Goal: Task Accomplishment & Management: Manage account settings

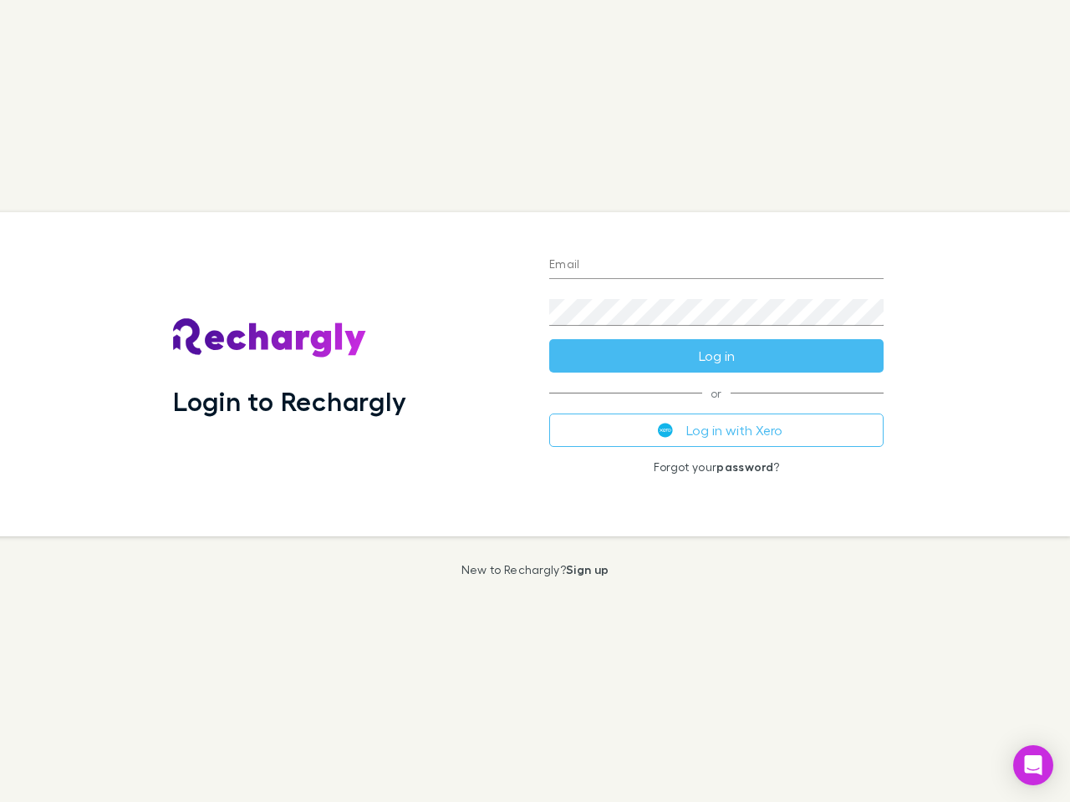
click at [535, 401] on div "Login to Rechargly" at bounding box center [348, 374] width 376 height 324
click at [716, 266] on input "Email" at bounding box center [716, 265] width 334 height 27
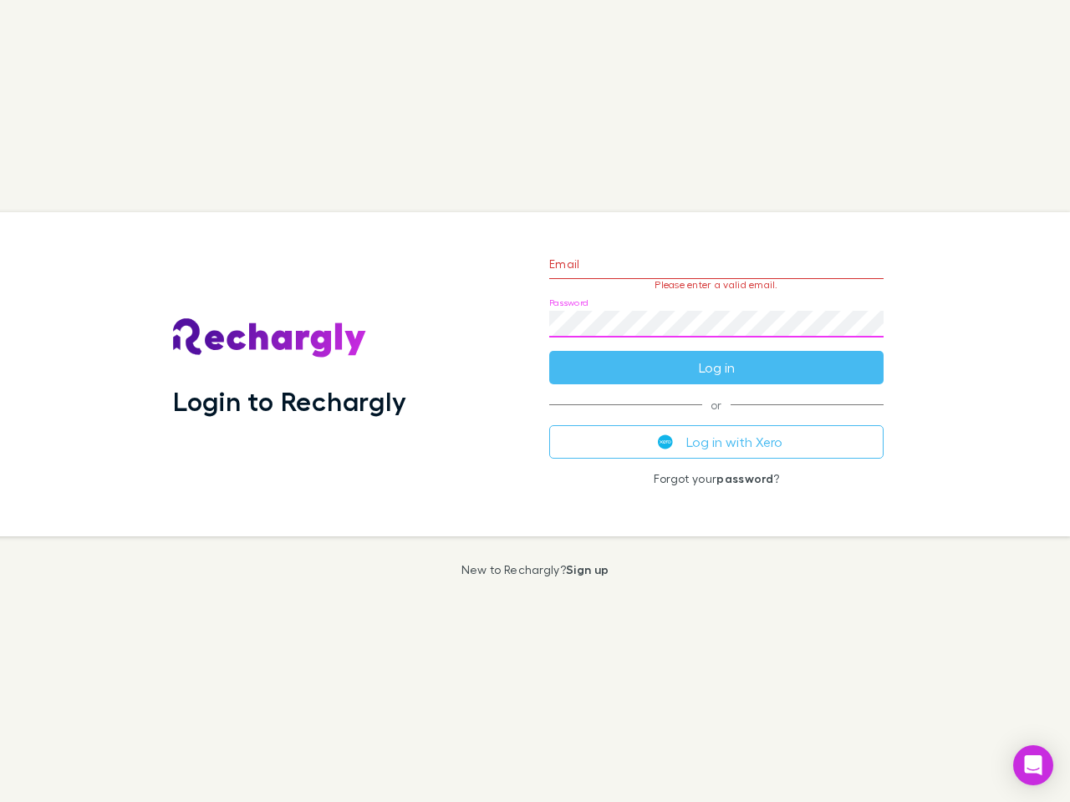
click at [716, 356] on form "Email Please enter a valid email. Password Log in" at bounding box center [716, 311] width 334 height 145
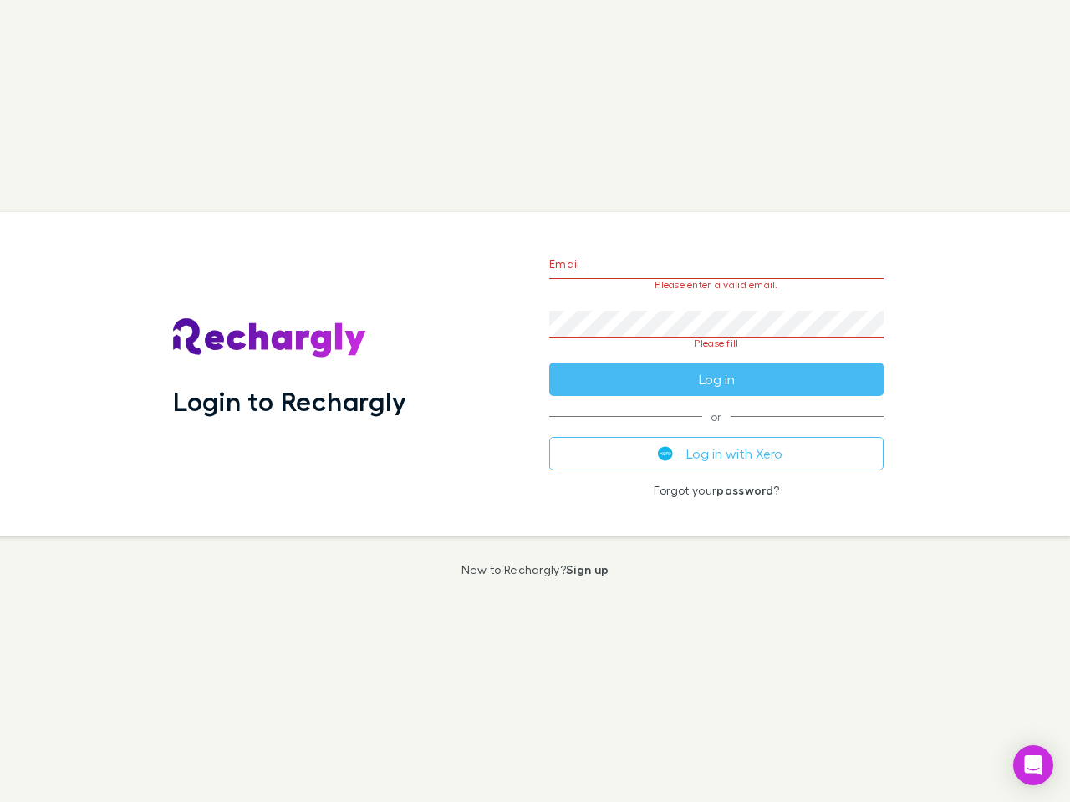
click at [716, 430] on div "Email Please enter a valid email. Password Please fill Log in or Log in with Xe…" at bounding box center [716, 374] width 361 height 324
click at [1033, 765] on icon "Open Intercom Messenger" at bounding box center [1033, 765] width 18 height 20
